Goal: Task Accomplishment & Management: Use online tool/utility

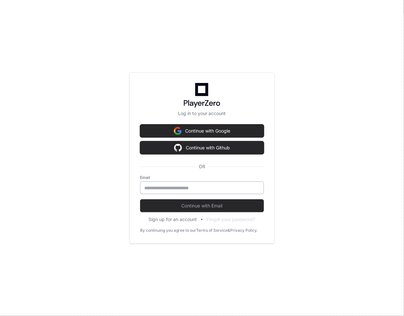
click at [176, 186] on input "email" at bounding box center [201, 188] width 115 height 6
type input "**********"
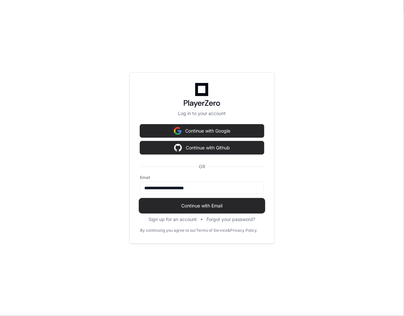
click at [211, 205] on span "Continue with Email" at bounding box center [202, 205] width 124 height 6
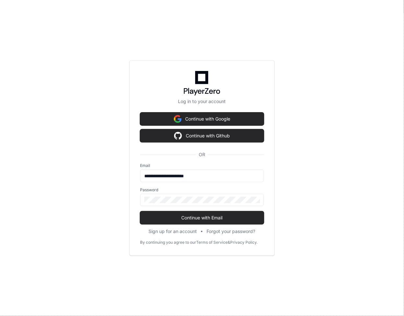
click at [204, 218] on span "Continue with Email" at bounding box center [202, 217] width 124 height 6
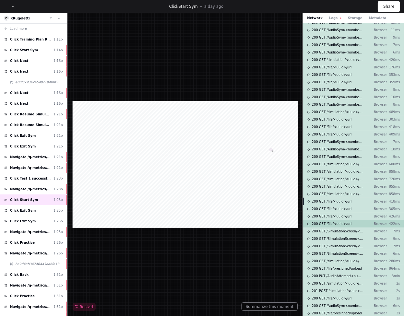
scroll to position [106, 0]
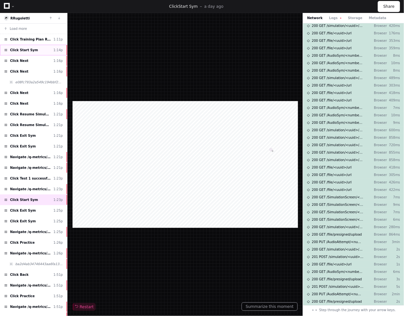
click at [39, 51] on div "Click Start Sym 1:14p" at bounding box center [33, 50] width 67 height 11
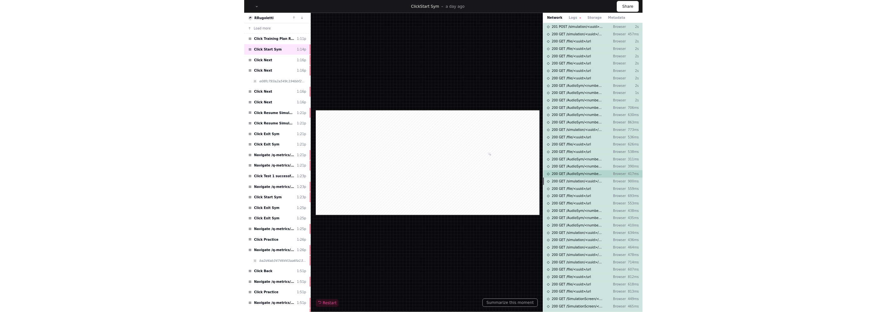
scroll to position [31, 0]
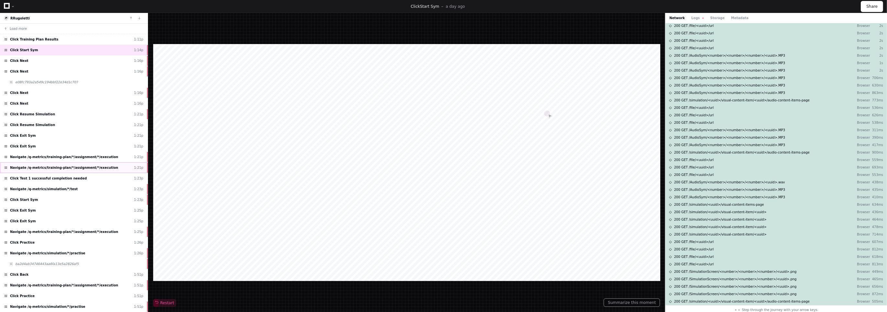
click at [57, 169] on div "Navigate /q-metrics/training-plan/*/assignment/*/execution 1:21p" at bounding box center [74, 167] width 148 height 11
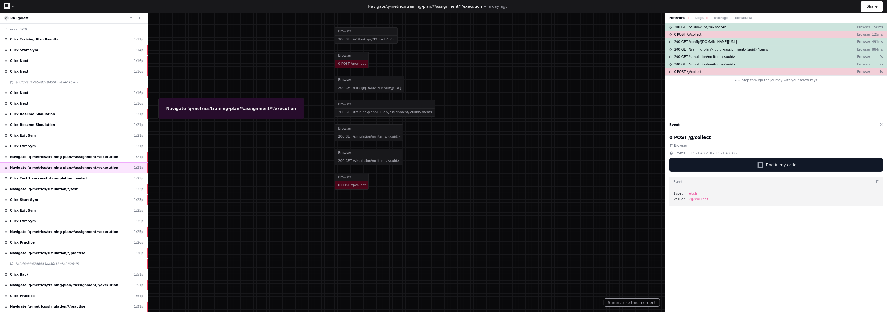
click at [59, 165] on span "Navigate /q-metrics/training-plan/*/assignment/*/execution" at bounding box center [64, 167] width 108 height 5
click at [53, 251] on span "Navigate /q-metrics/simulation/*/practise" at bounding box center [47, 253] width 75 height 5
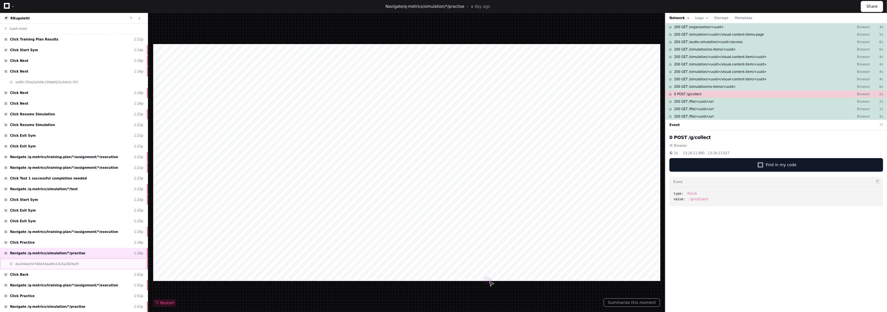
click at [53, 261] on span "ba2d4ab34746443aa6fa13e5a2826af5" at bounding box center [46, 263] width 63 height 5
